Goal: Transaction & Acquisition: Purchase product/service

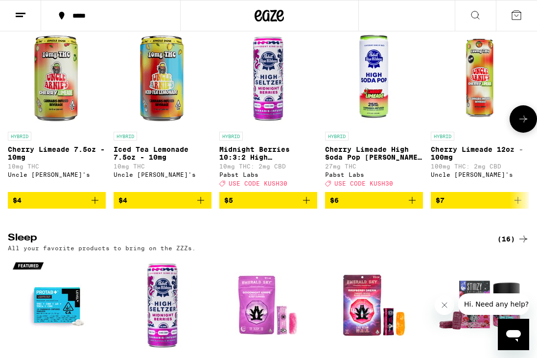
scroll to position [3148, 0]
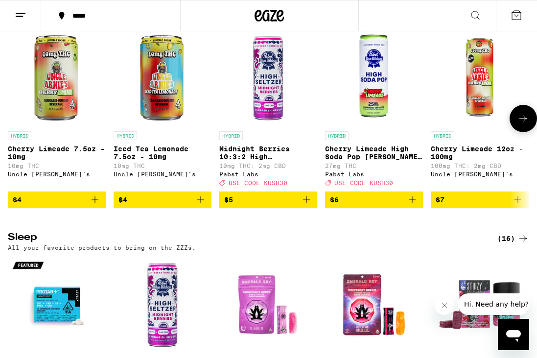
click at [515, 132] on button at bounding box center [523, 118] width 27 height 27
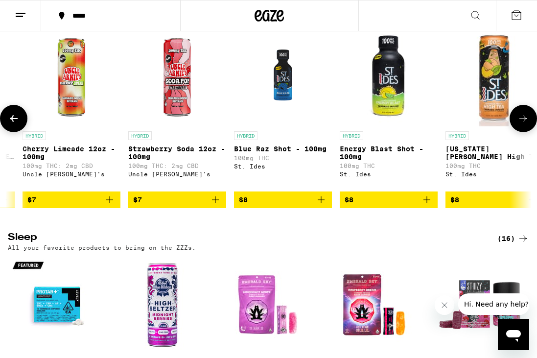
scroll to position [0, 415]
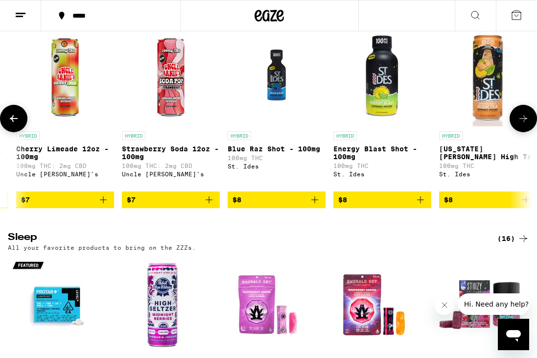
click at [518, 124] on icon at bounding box center [523, 119] width 12 height 12
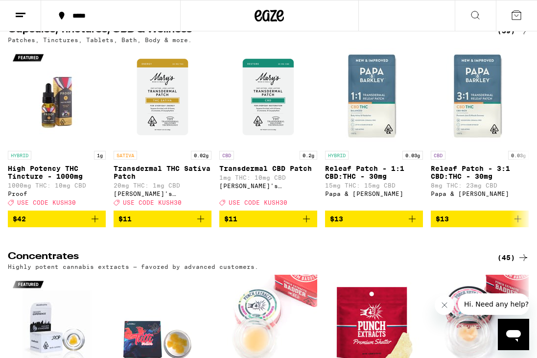
scroll to position [3649, 0]
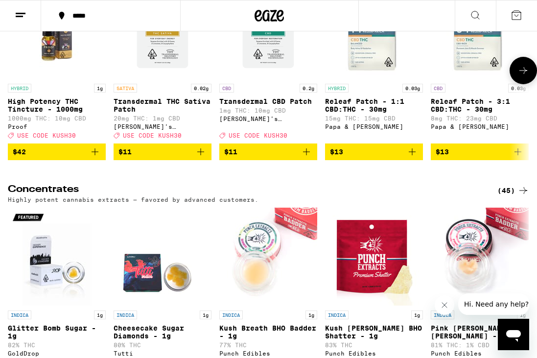
click at [524, 74] on icon at bounding box center [523, 70] width 8 height 7
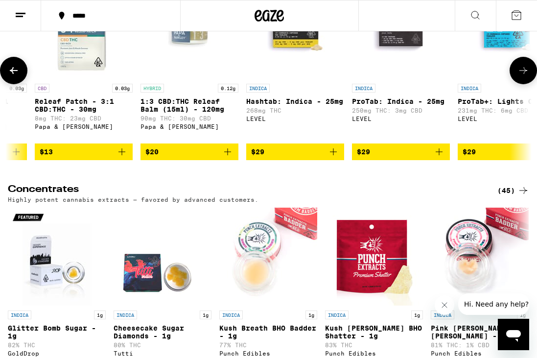
scroll to position [0, 415]
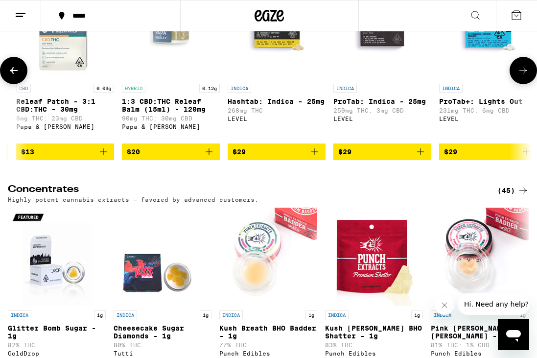
click at [524, 74] on icon at bounding box center [523, 70] width 8 height 7
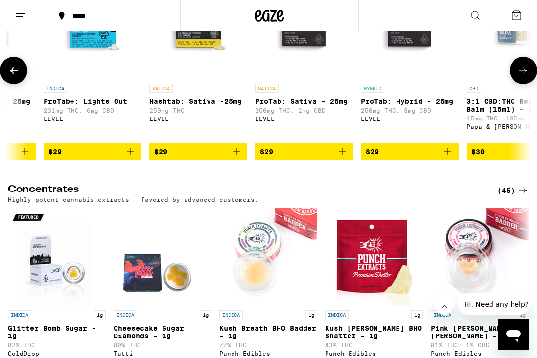
scroll to position [0, 829]
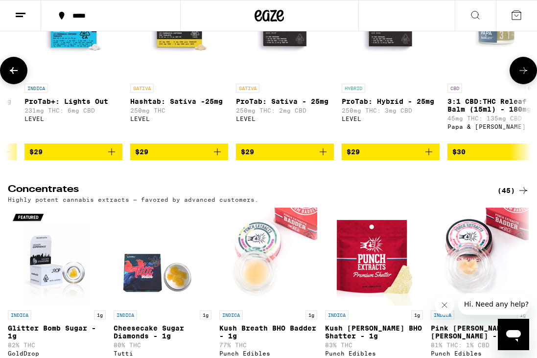
click at [524, 74] on icon at bounding box center [523, 70] width 8 height 7
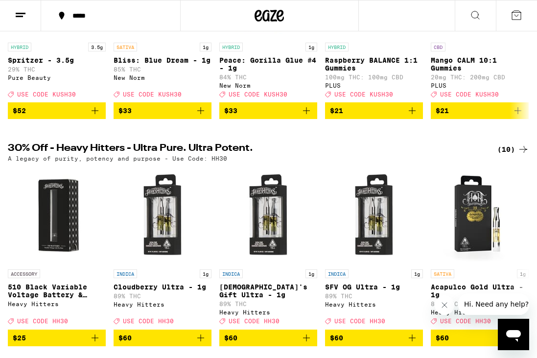
scroll to position [0, 0]
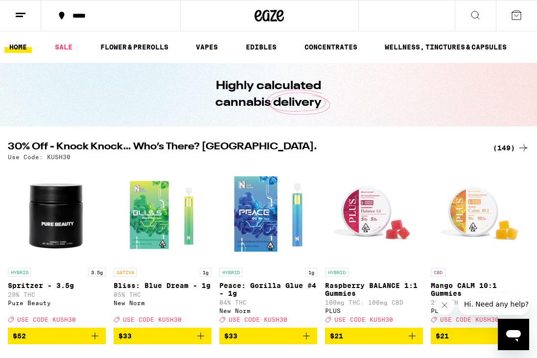
click at [477, 16] on icon at bounding box center [475, 15] width 12 height 12
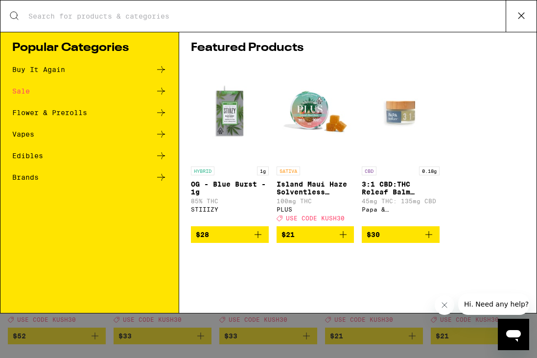
click at [455, 12] on input "Search for Products" at bounding box center [267, 16] width 478 height 9
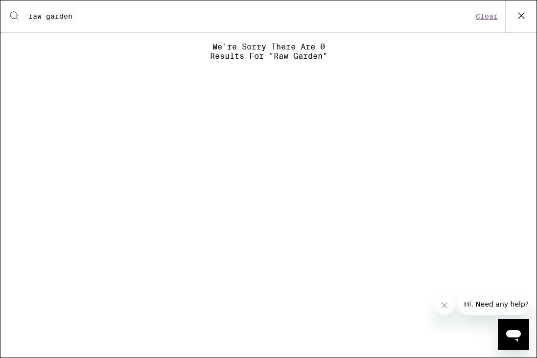
type input "raw garden"
click at [510, 22] on button at bounding box center [521, 15] width 31 height 31
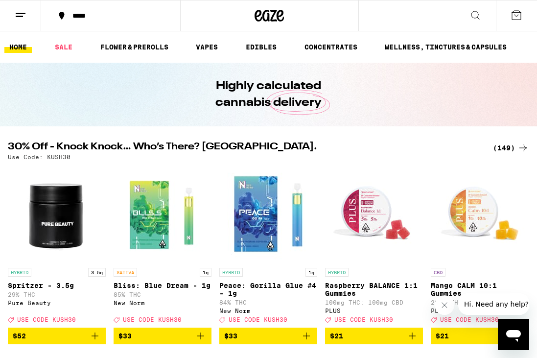
click at [467, 16] on button at bounding box center [475, 15] width 41 height 31
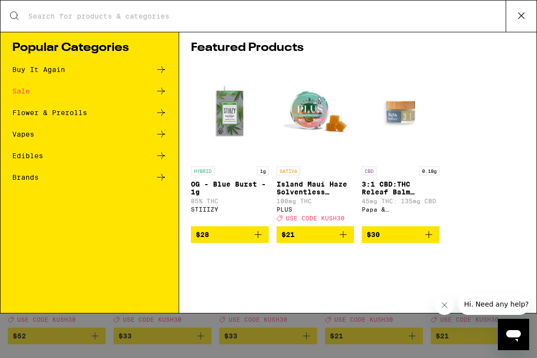
click at [391, 17] on input "Search for Products" at bounding box center [267, 16] width 478 height 9
click at [110, 74] on div "Buy It Again" at bounding box center [89, 70] width 155 height 12
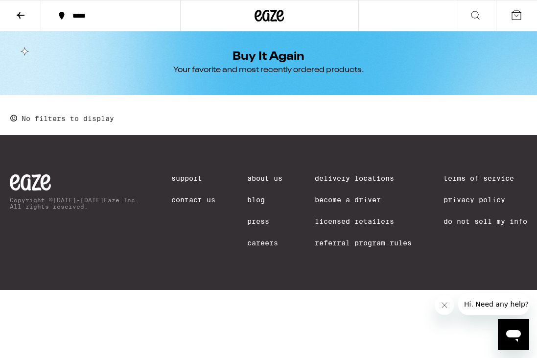
click at [271, 19] on icon at bounding box center [269, 16] width 15 height 12
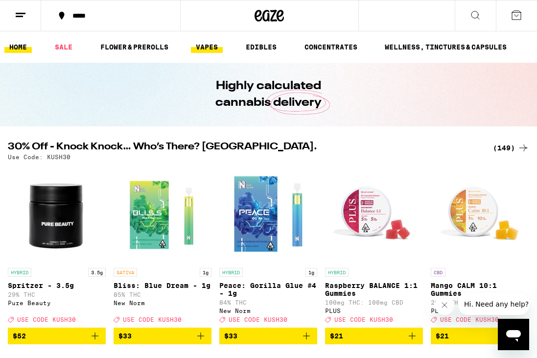
click at [208, 46] on link "VAPES" at bounding box center [207, 47] width 32 height 12
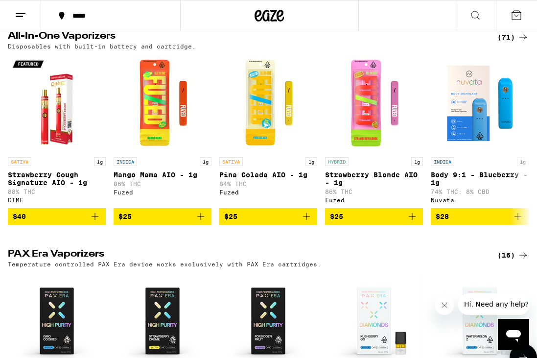
scroll to position [532, 0]
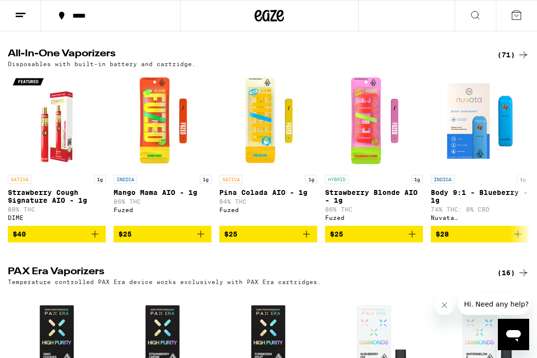
click at [525, 57] on icon at bounding box center [523, 55] width 12 height 12
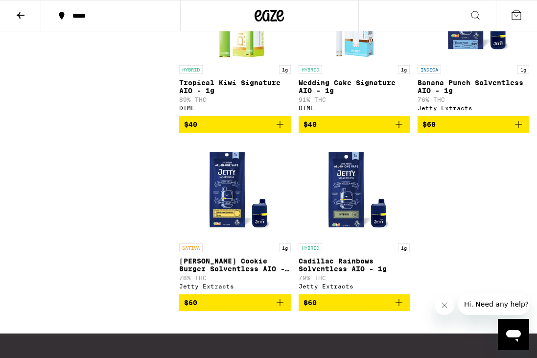
scroll to position [4366, 0]
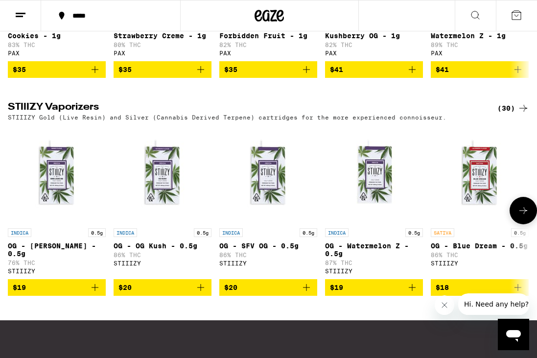
scroll to position [1058, 0]
